Goal: Ask a question

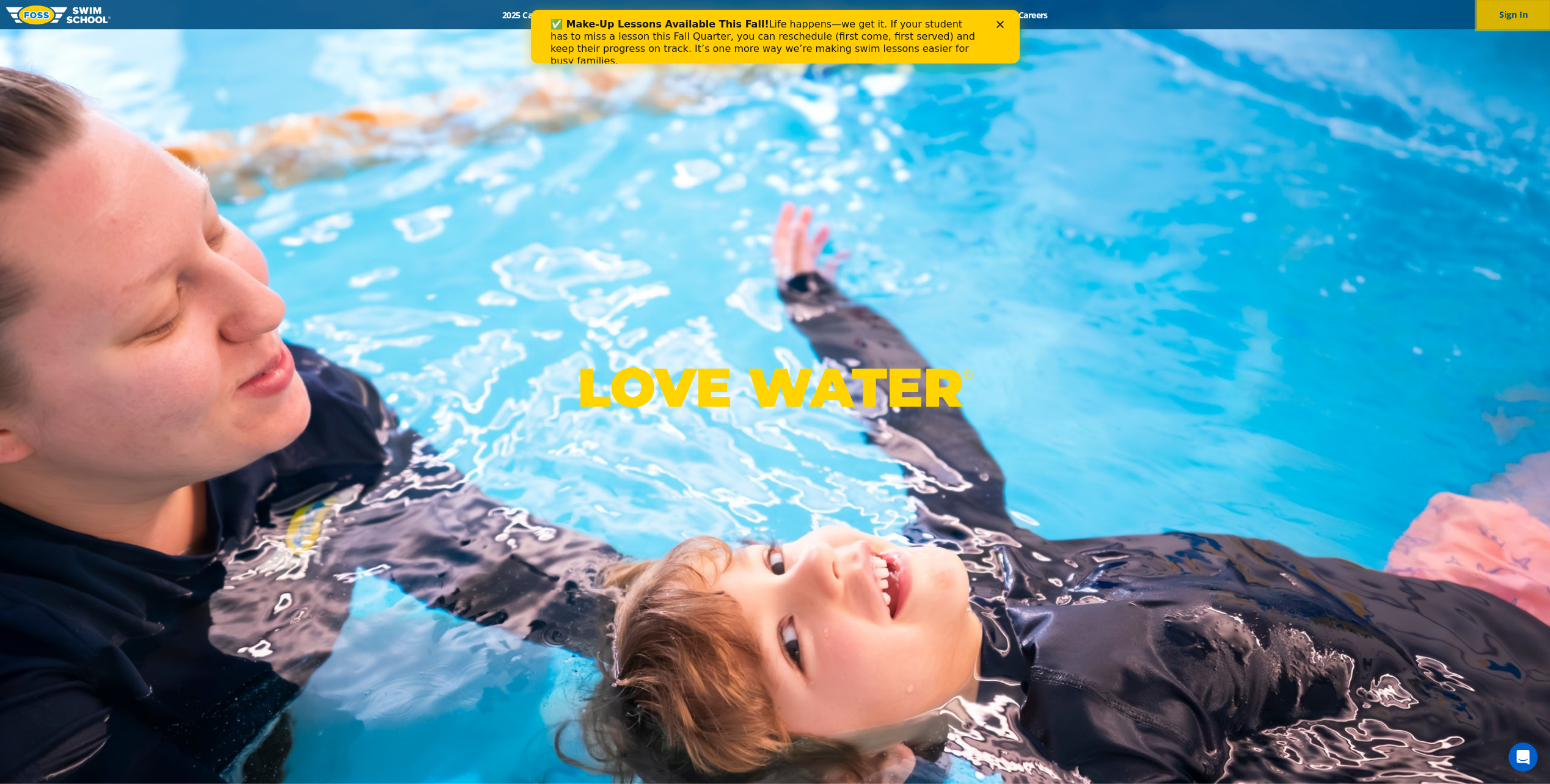
click at [1512, 13] on button "Sign In" at bounding box center [1513, 14] width 73 height 29
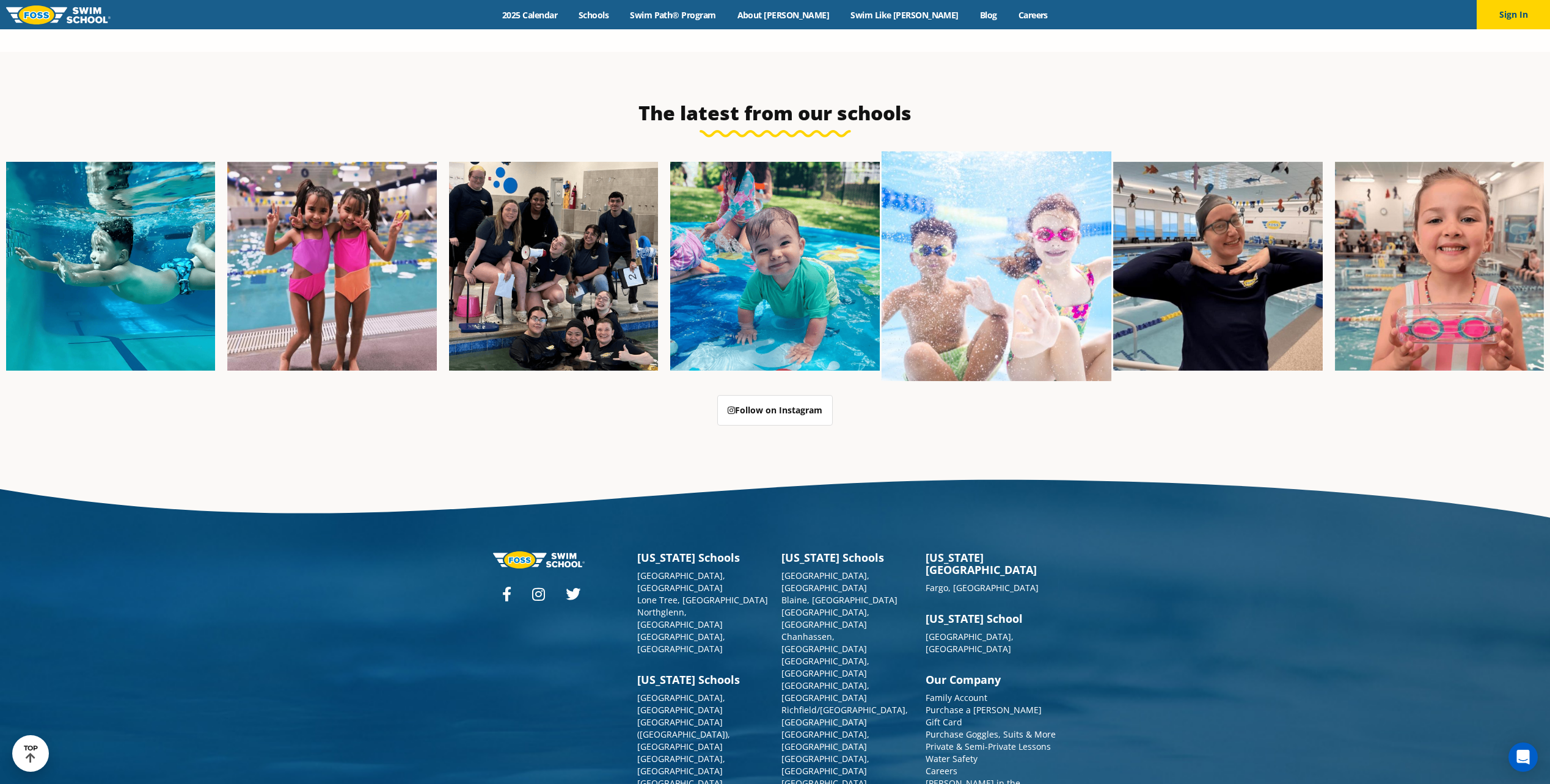
scroll to position [3215, 0]
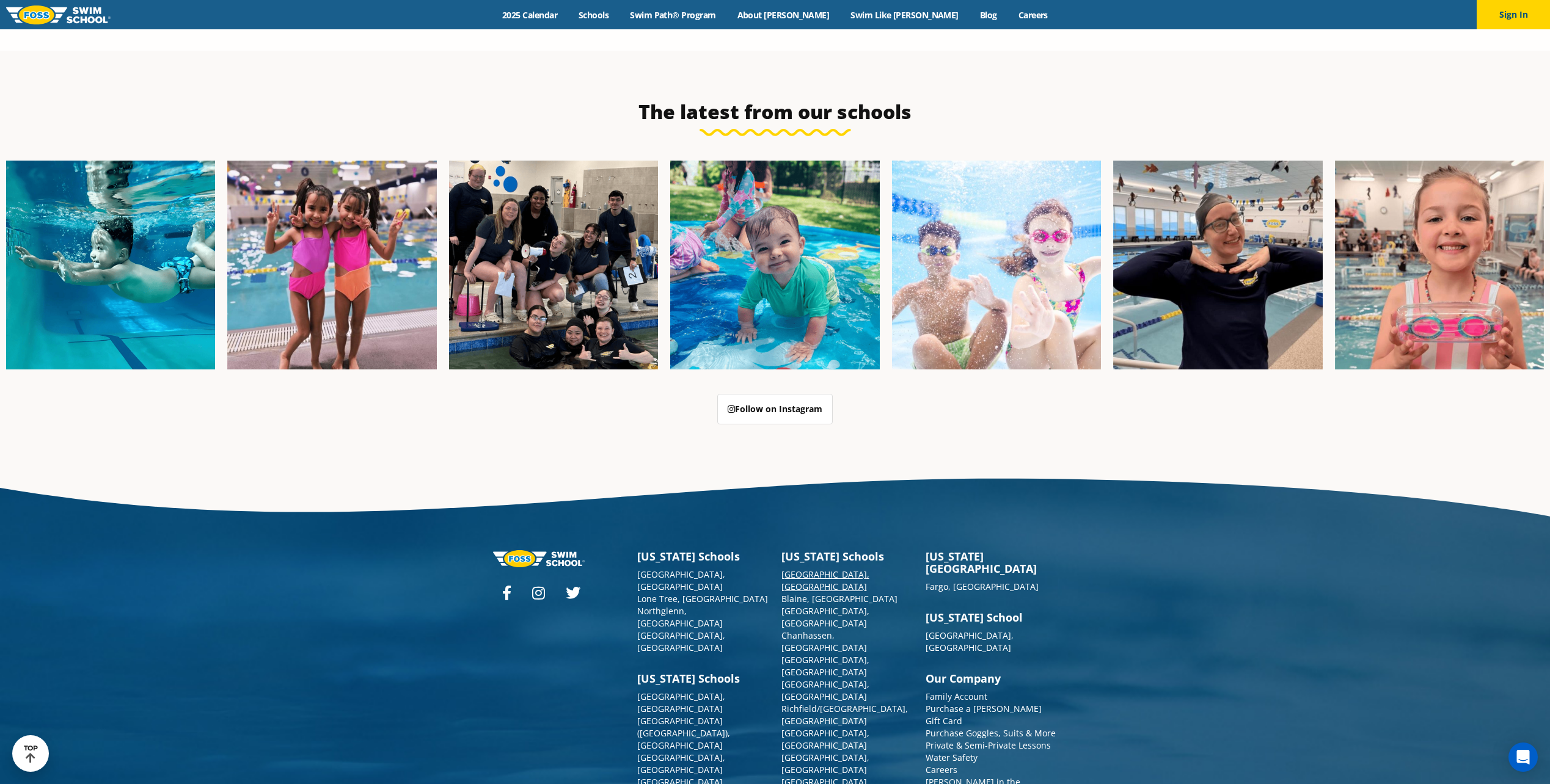
click at [830, 568] on link "[GEOGRAPHIC_DATA], [GEOGRAPHIC_DATA]" at bounding box center [825, 580] width 88 height 24
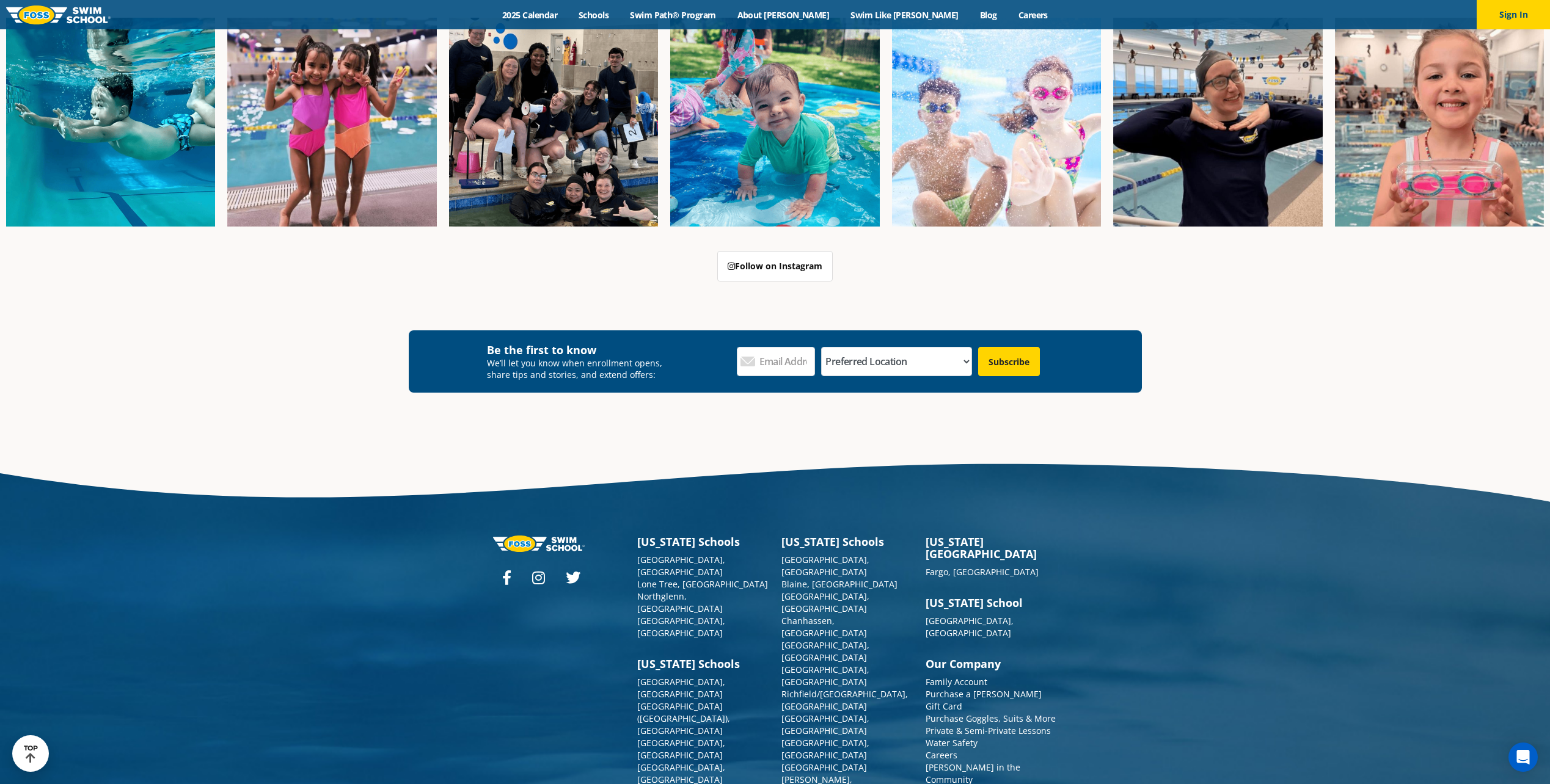
scroll to position [4702, 0]
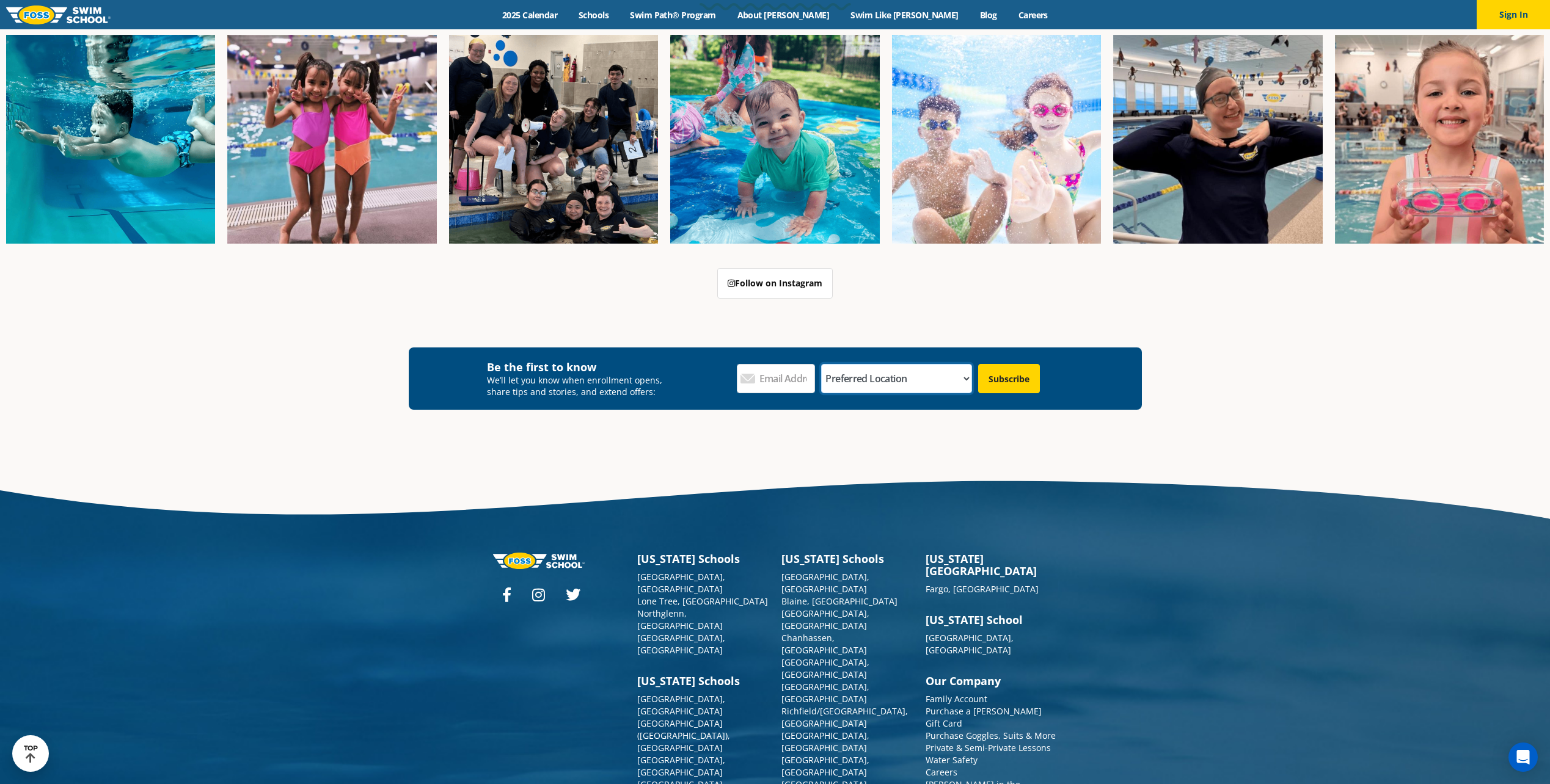
click at [913, 364] on select "Preferred Location [GEOGRAPHIC_DATA], [GEOGRAPHIC_DATA] [GEOGRAPHIC_DATA], [GEO…" at bounding box center [896, 378] width 150 height 29
click at [1123, 398] on div "Be the first to know We’ll let you know when enrollment opens, share tips and s…" at bounding box center [775, 391] width 1550 height 87
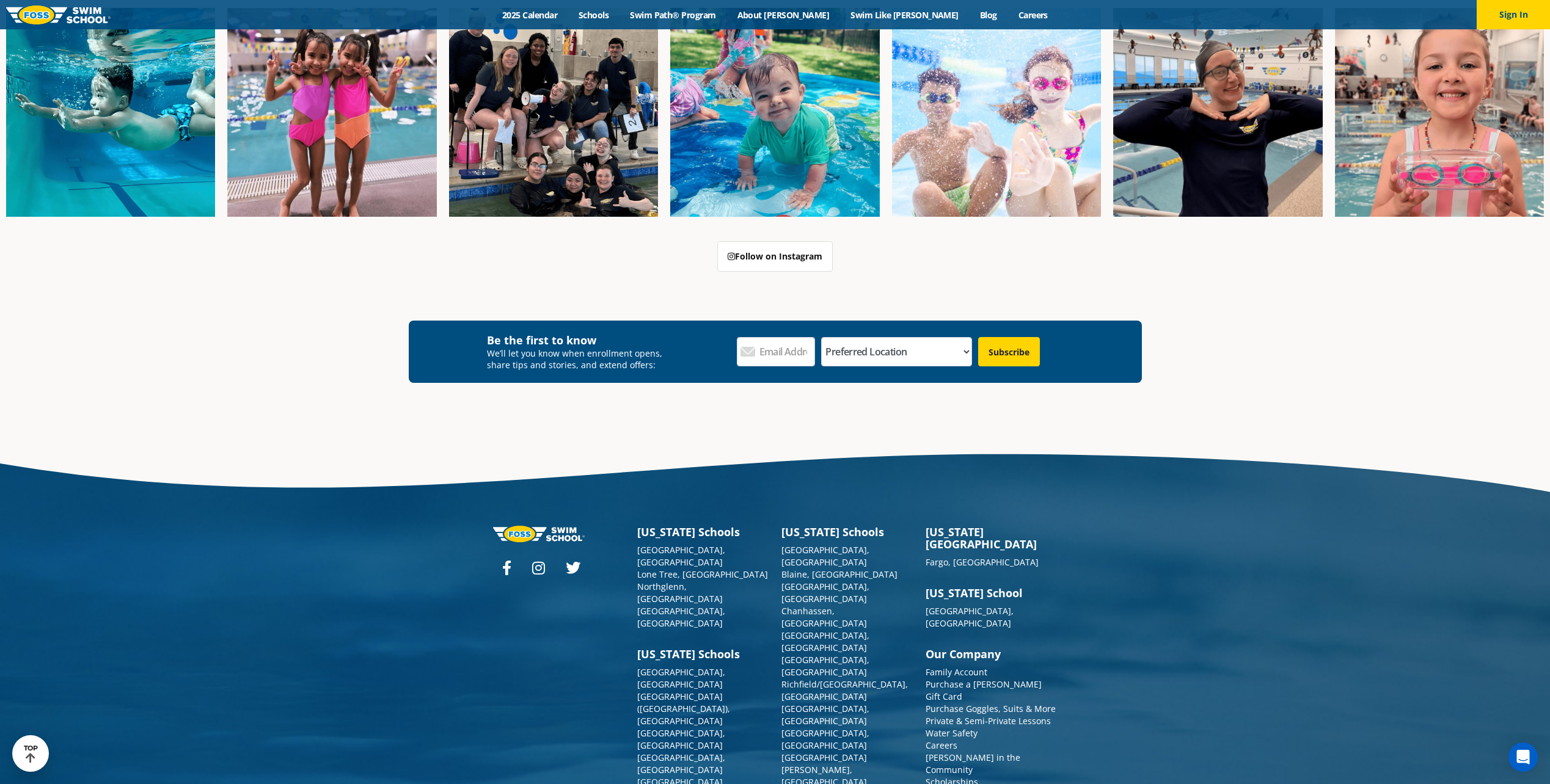
scroll to position [4746, 0]
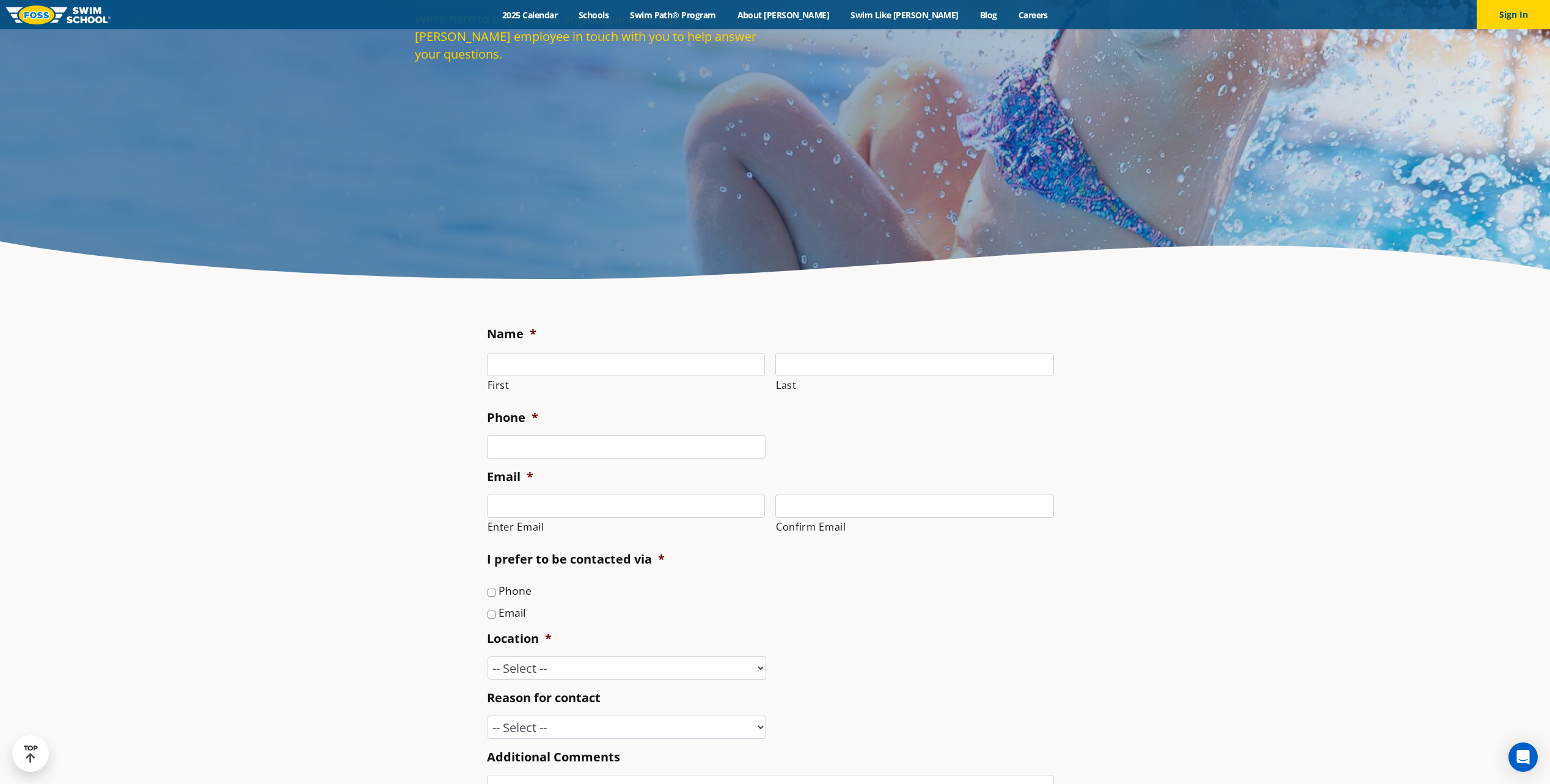
scroll to position [244, 0]
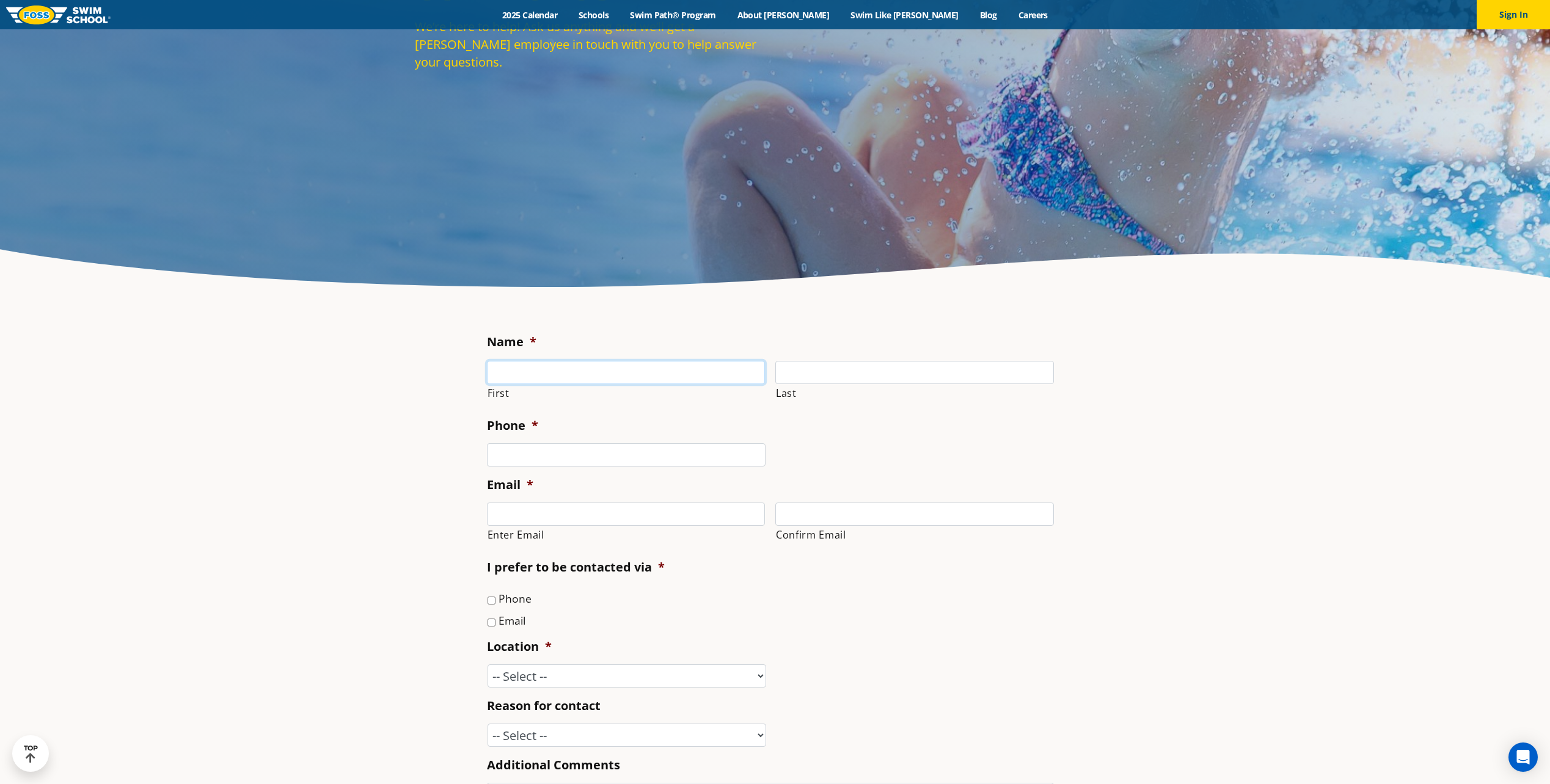
click at [550, 370] on input "First" at bounding box center [626, 373] width 279 height 24
type input "[PERSON_NAME]"
click at [543, 461] on input "(___) ___-____" at bounding box center [626, 455] width 279 height 24
type input "(651) 238-4163"
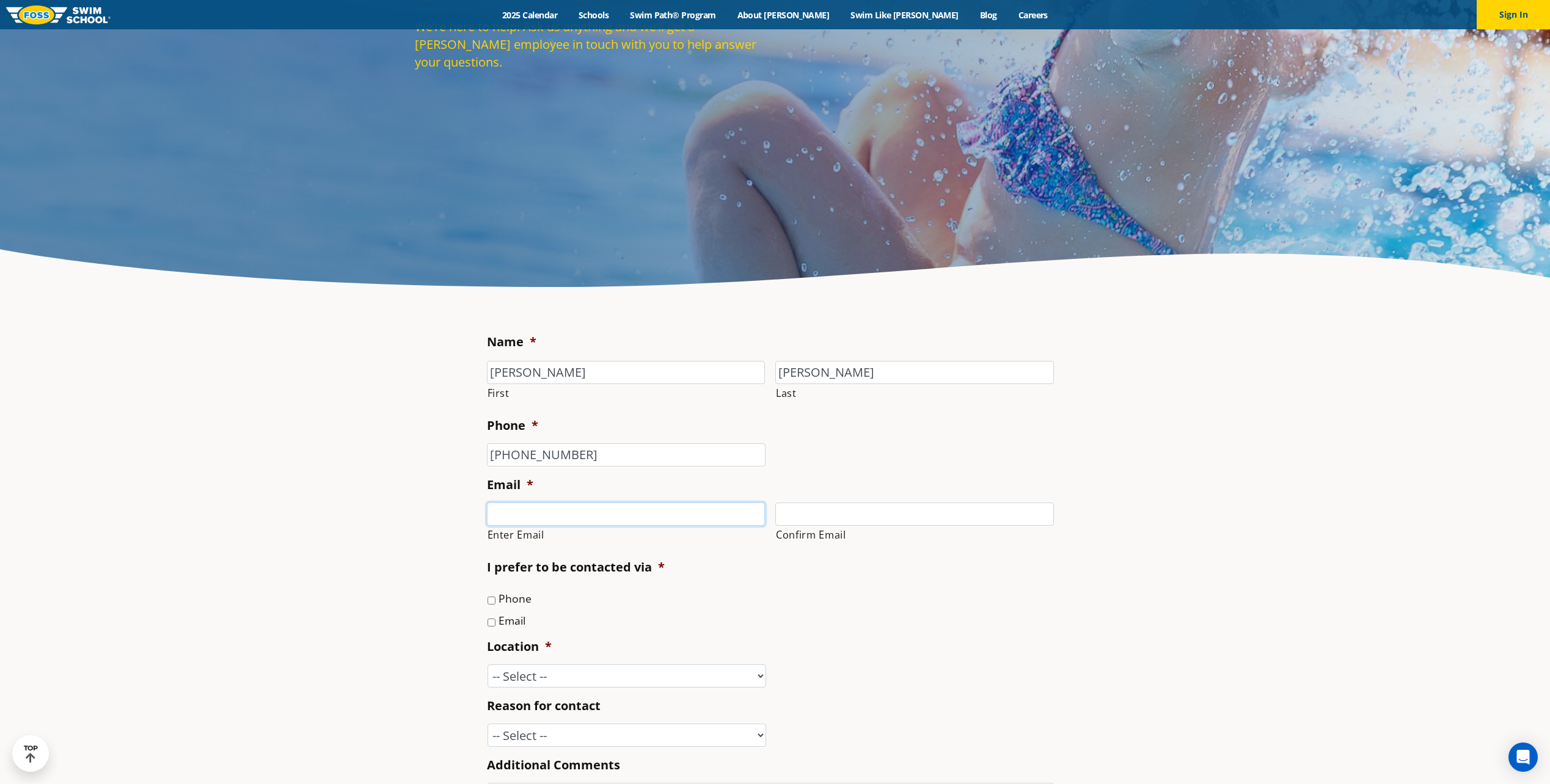
click at [557, 511] on input "Enter Email" at bounding box center [626, 514] width 279 height 24
type input "pallypoo1129@gmail.com"
click at [812, 513] on input "Confirm Email" at bounding box center [914, 514] width 279 height 24
type input "pallypoo1129@gmail.com"
click at [492, 621] on input "Email" at bounding box center [492, 622] width 8 height 8
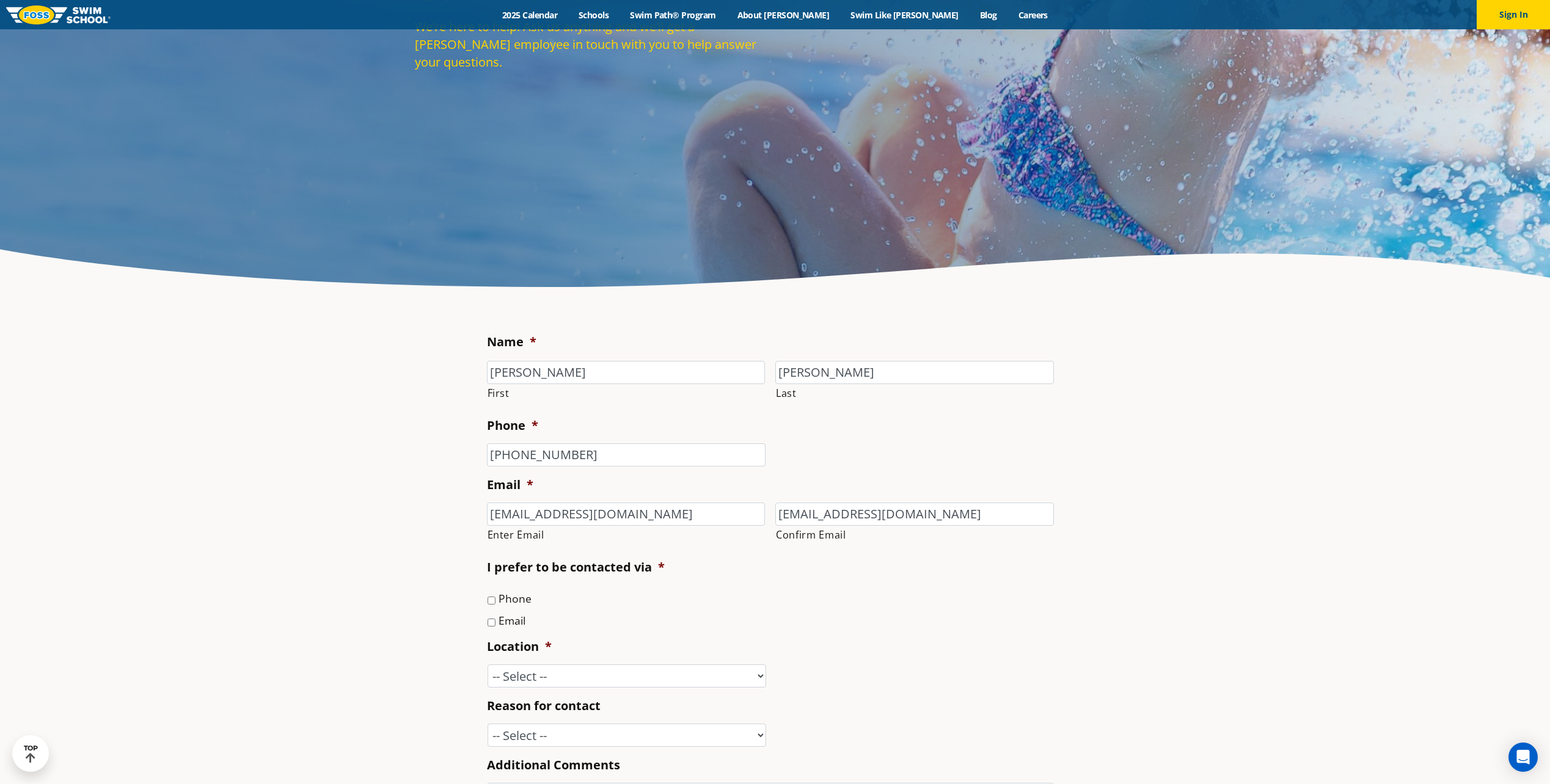
checkbox input "true"
click at [506, 601] on label "Phone" at bounding box center [515, 598] width 33 height 16
click at [495, 601] on input "Phone" at bounding box center [492, 600] width 8 height 8
checkbox input "true"
click at [491, 621] on input "Email" at bounding box center [492, 622] width 8 height 8
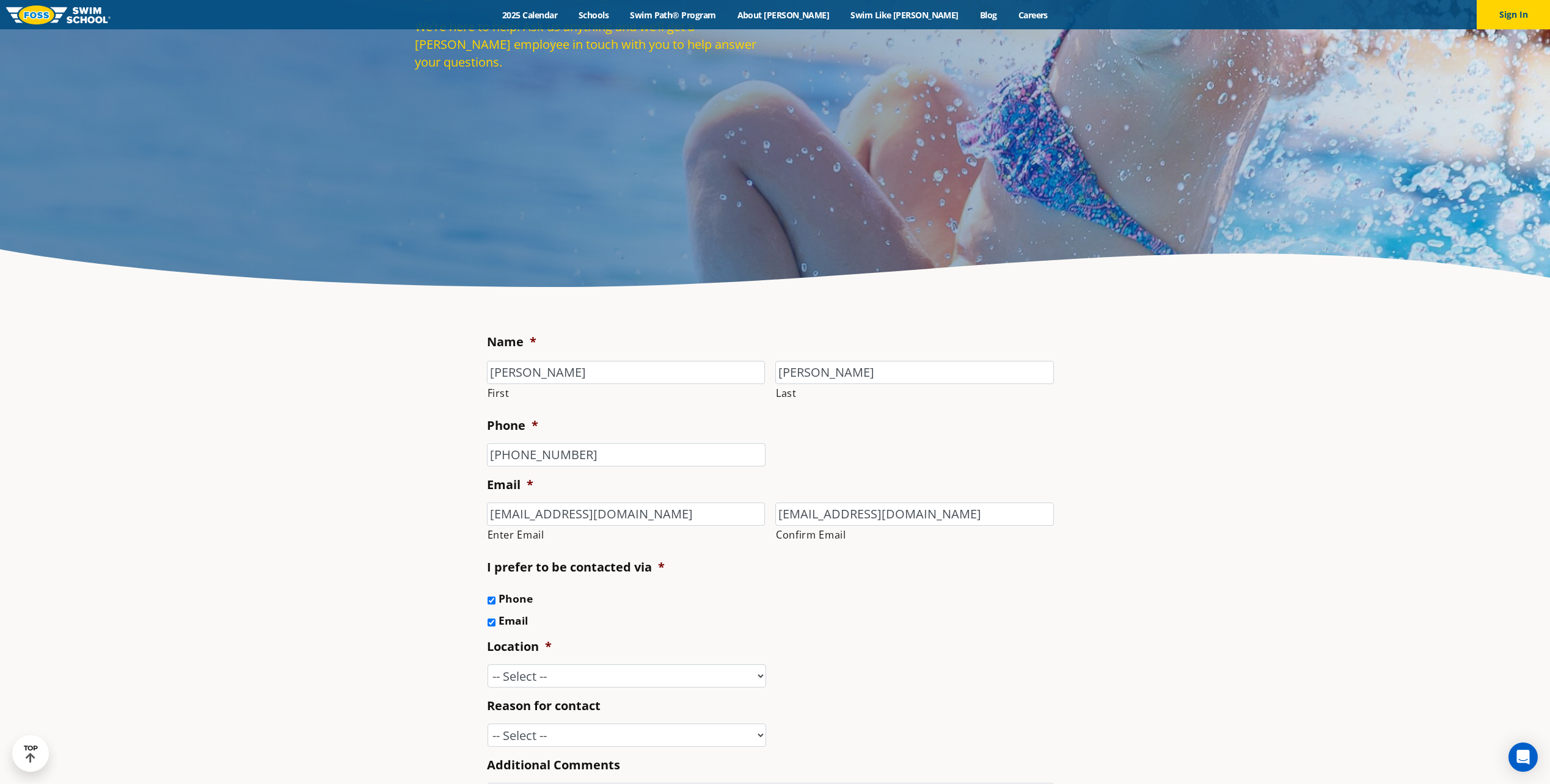
checkbox input "false"
click at [583, 673] on select "-- Select -- Ankeny, IA Apple Valley Blaine, MN Burnsville, MN Ballwin, MO Boli…" at bounding box center [627, 676] width 279 height 24
select select "APV"
click at [488, 665] on select "-- Select -- Ankeny, IA Apple Valley Blaine, MN Burnsville, MN Ballwin, MO Boli…" at bounding box center [627, 676] width 279 height 24
click at [831, 639] on li "Location * -- Select -- Ankeny, IA Apple Valley Blaine, MN Burnsville, MN Ballw…" at bounding box center [775, 662] width 577 height 49
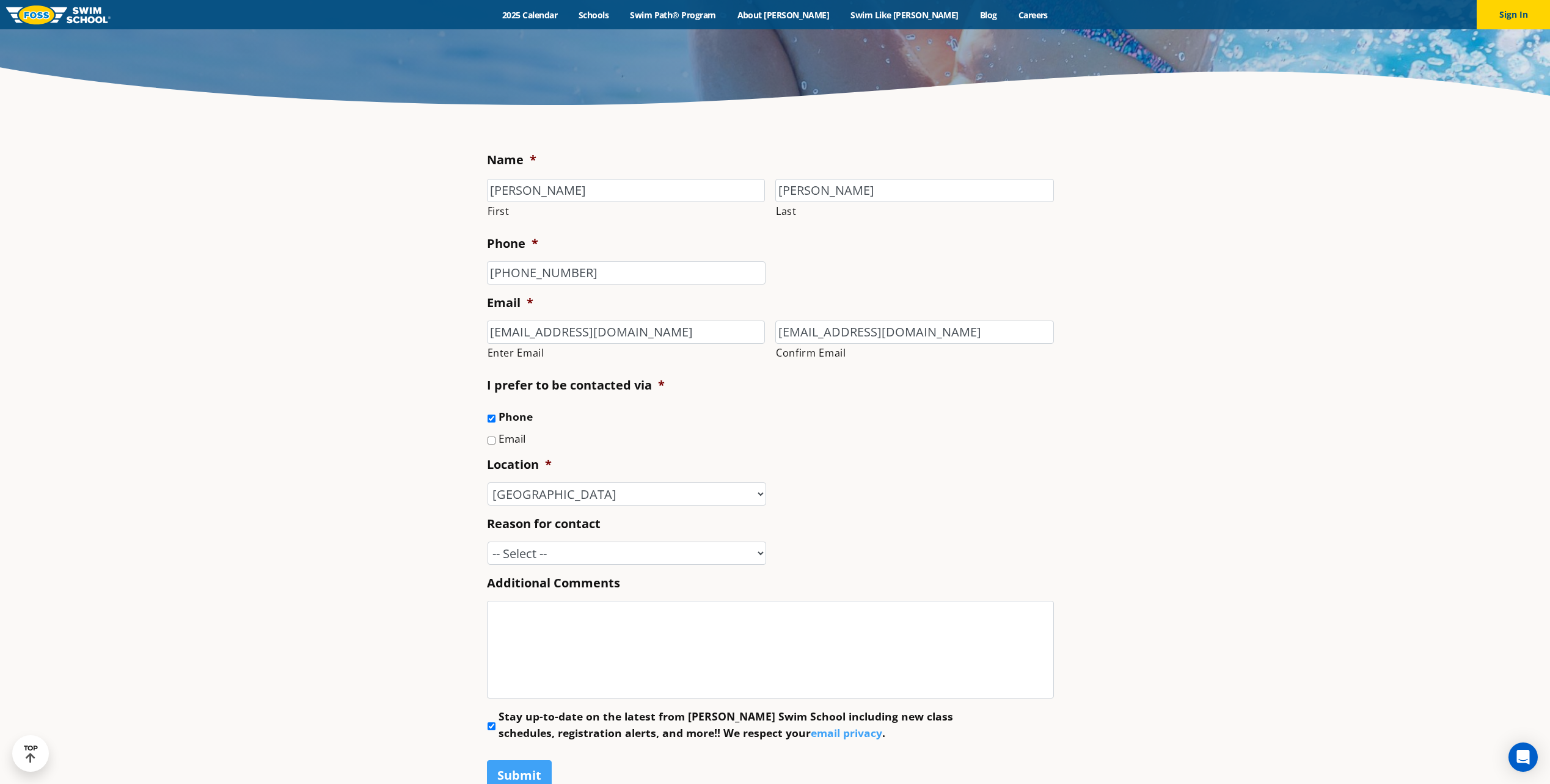
scroll to position [428, 0]
click at [701, 559] on select "-- Select -- Enrollment issue Program question What level is best for my child?…" at bounding box center [627, 552] width 279 height 24
select select "Speak with a manager"
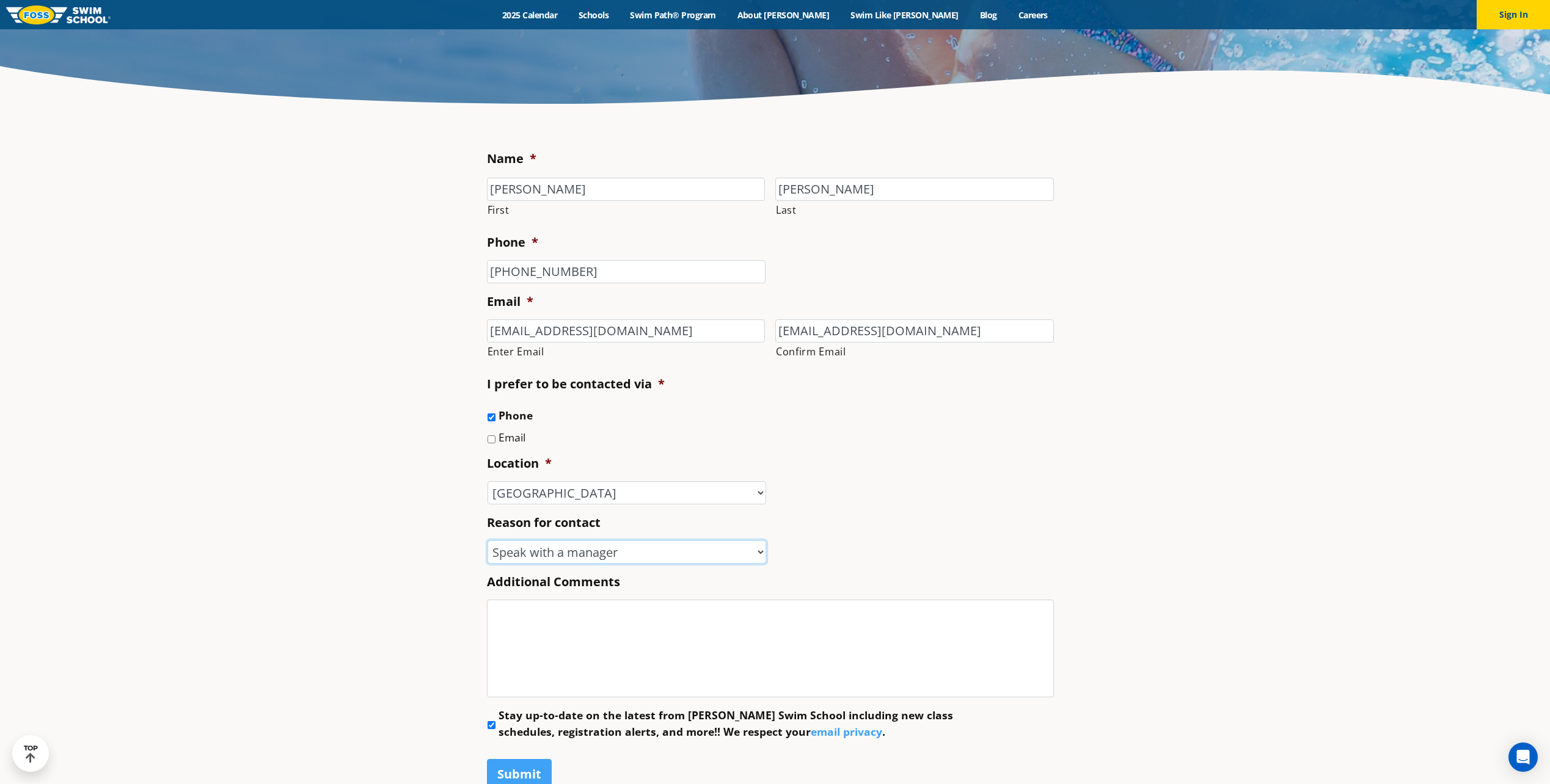
click at [488, 541] on select "-- Select -- Enrollment issue Program question What level is best for my child?…" at bounding box center [627, 552] width 279 height 24
click at [614, 621] on textarea "Additional Comments" at bounding box center [770, 648] width 567 height 98
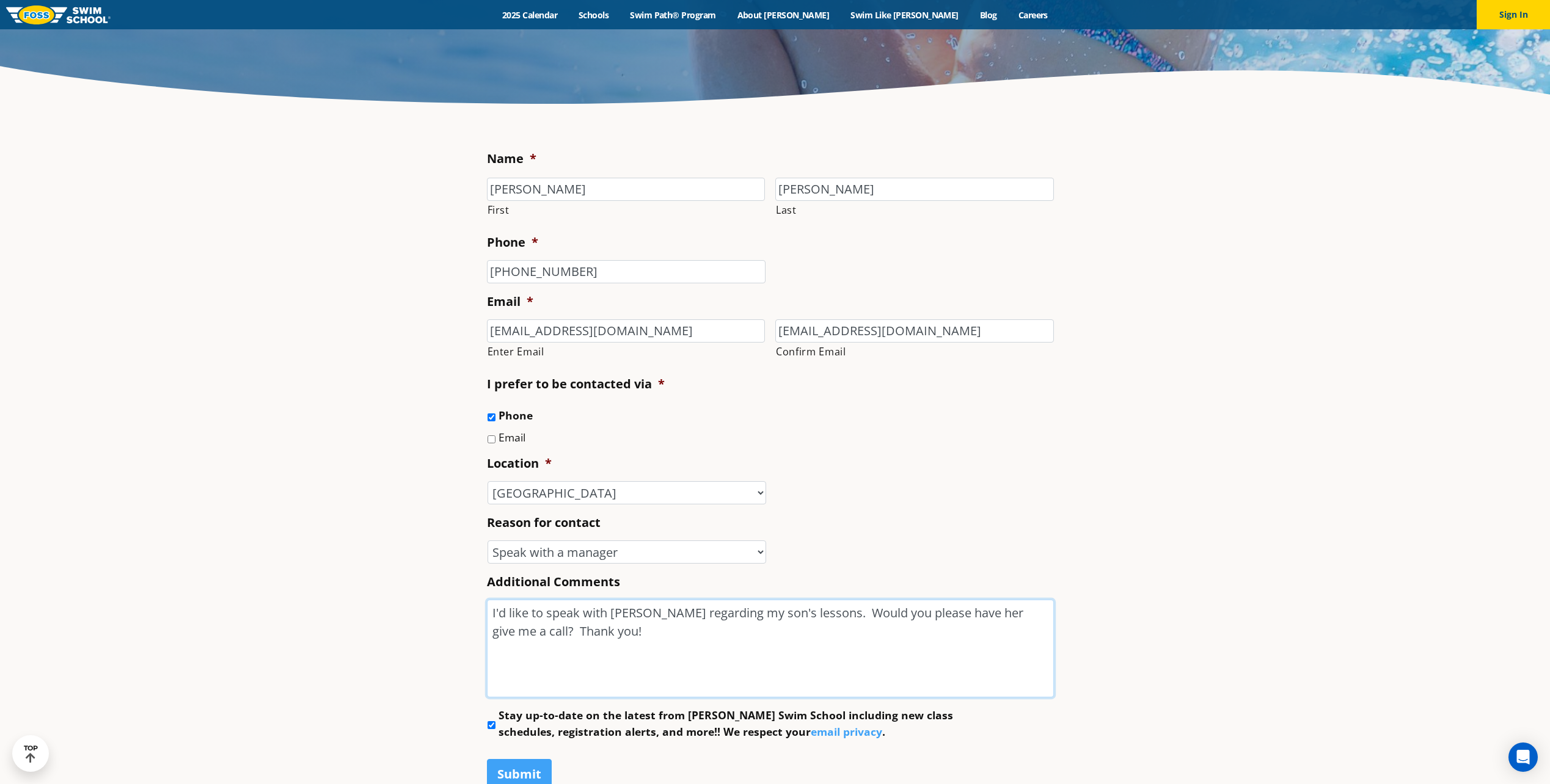
type textarea "I'd like to speak with Heidi regarding my son's lessons. Would you please have …"
click at [492, 720] on li "Stay up-to-date on the latest from Foss Swim School including new class schedul…" at bounding box center [775, 723] width 577 height 32
click at [492, 723] on input "Stay up-to-date on the latest from Foss Swim School including new class schedul…" at bounding box center [492, 725] width 8 height 8
checkbox input "false"
click at [511, 770] on input "Submit" at bounding box center [519, 774] width 64 height 31
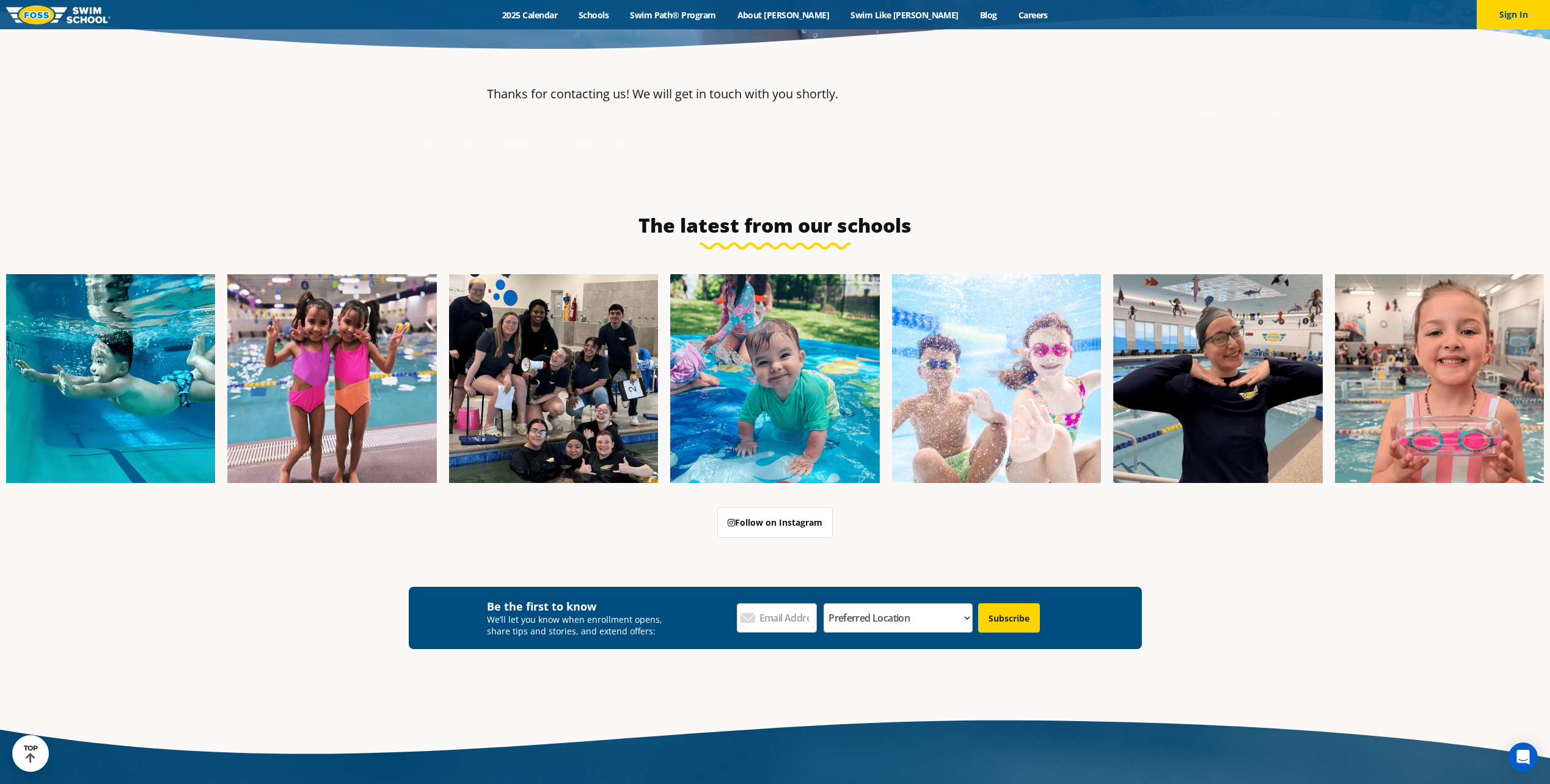
scroll to position [507, 0]
